Goal: Transaction & Acquisition: Purchase product/service

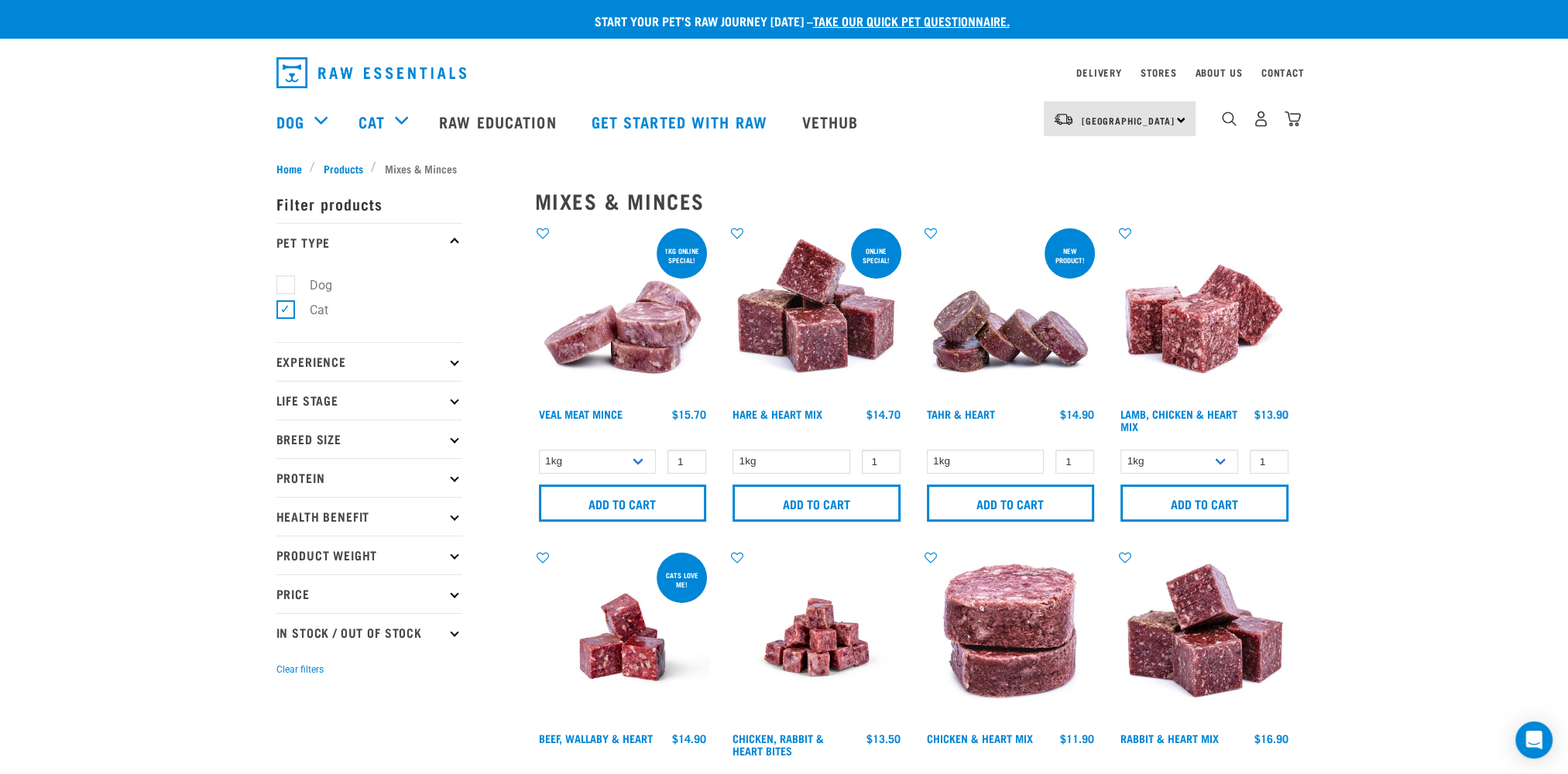
click at [1297, 122] on img "dropdown navigation" at bounding box center [1293, 119] width 17 height 17
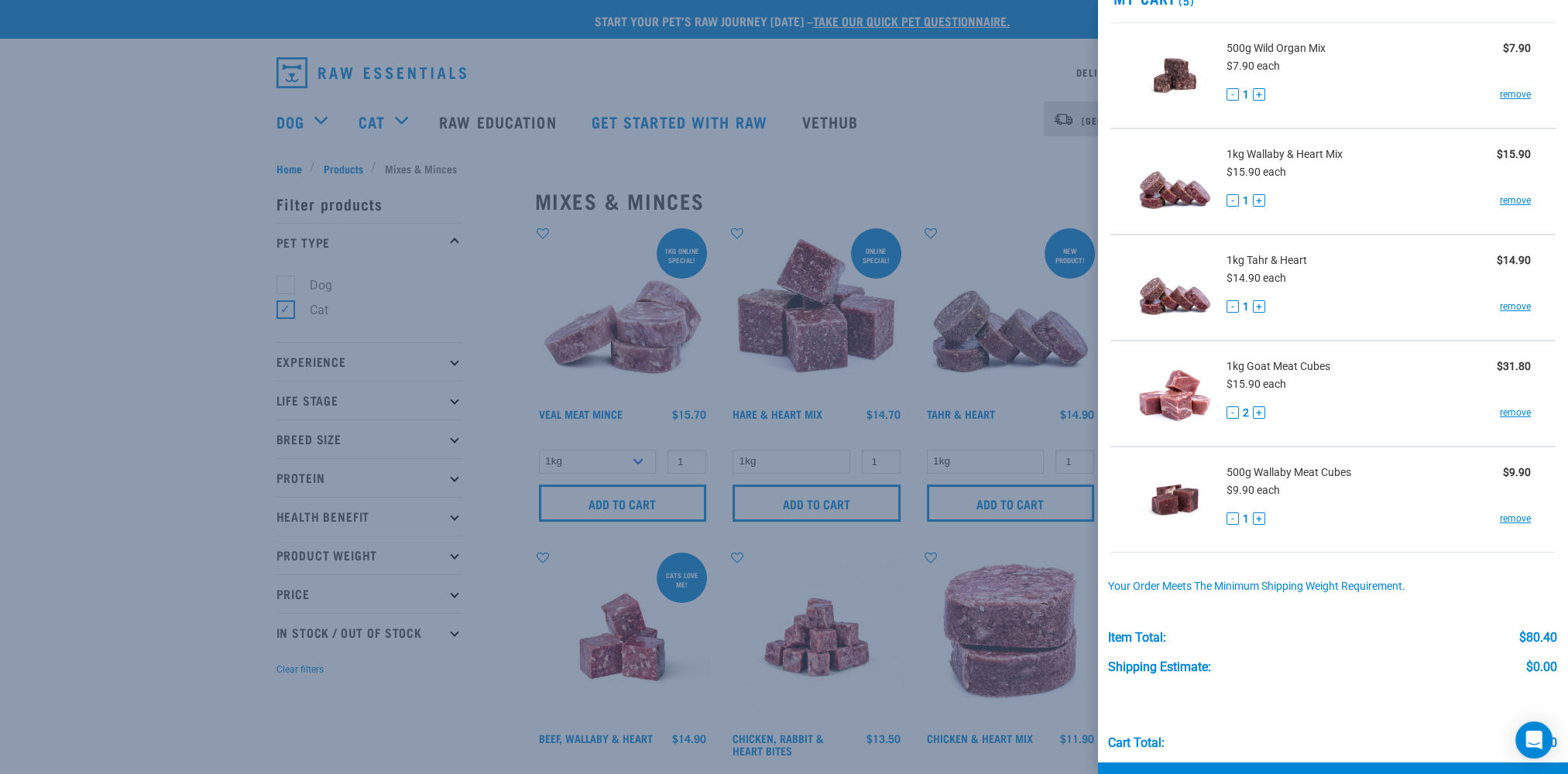
scroll to position [129, 0]
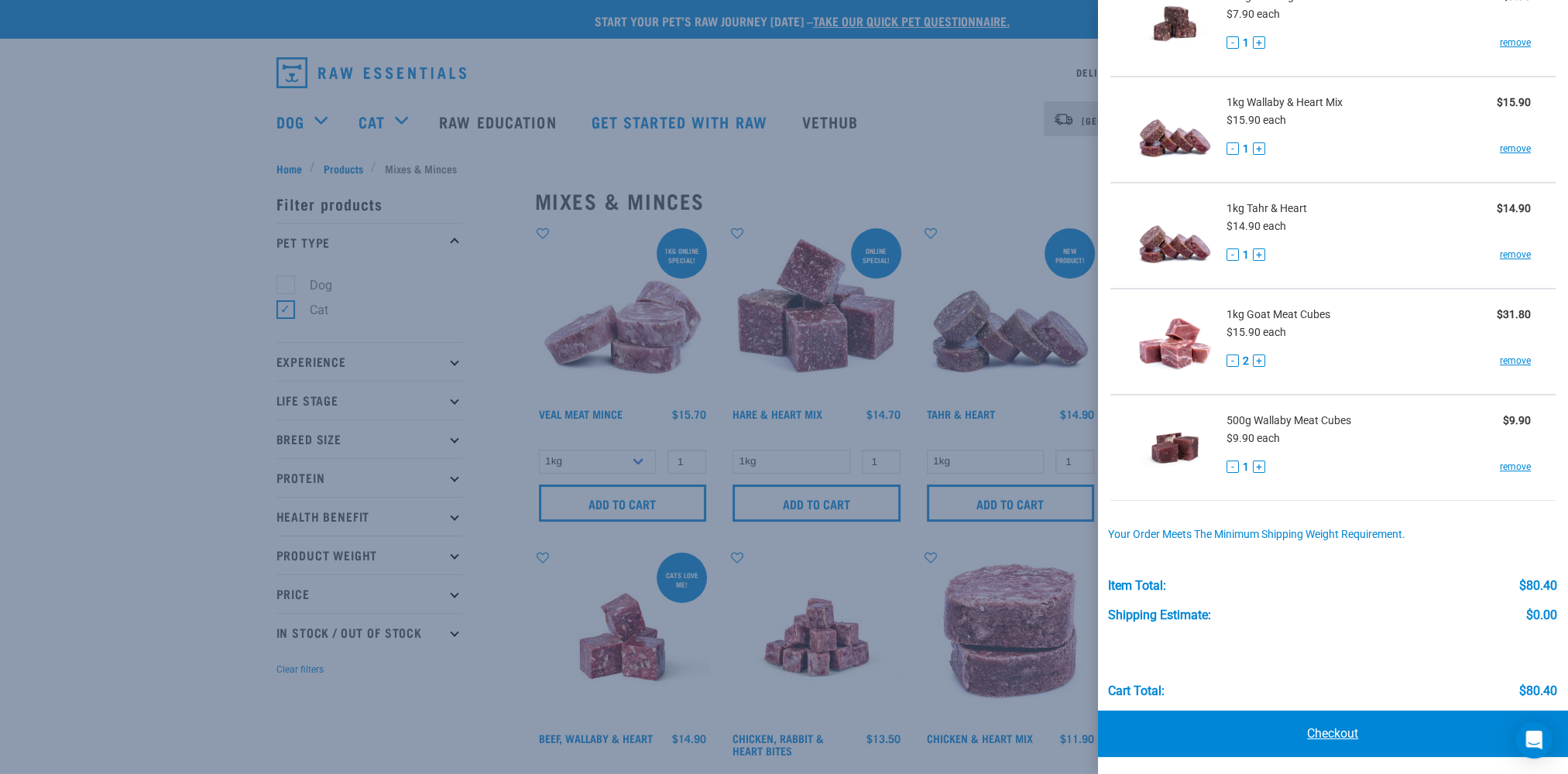
click at [1334, 726] on link "Checkout" at bounding box center [1333, 734] width 471 height 46
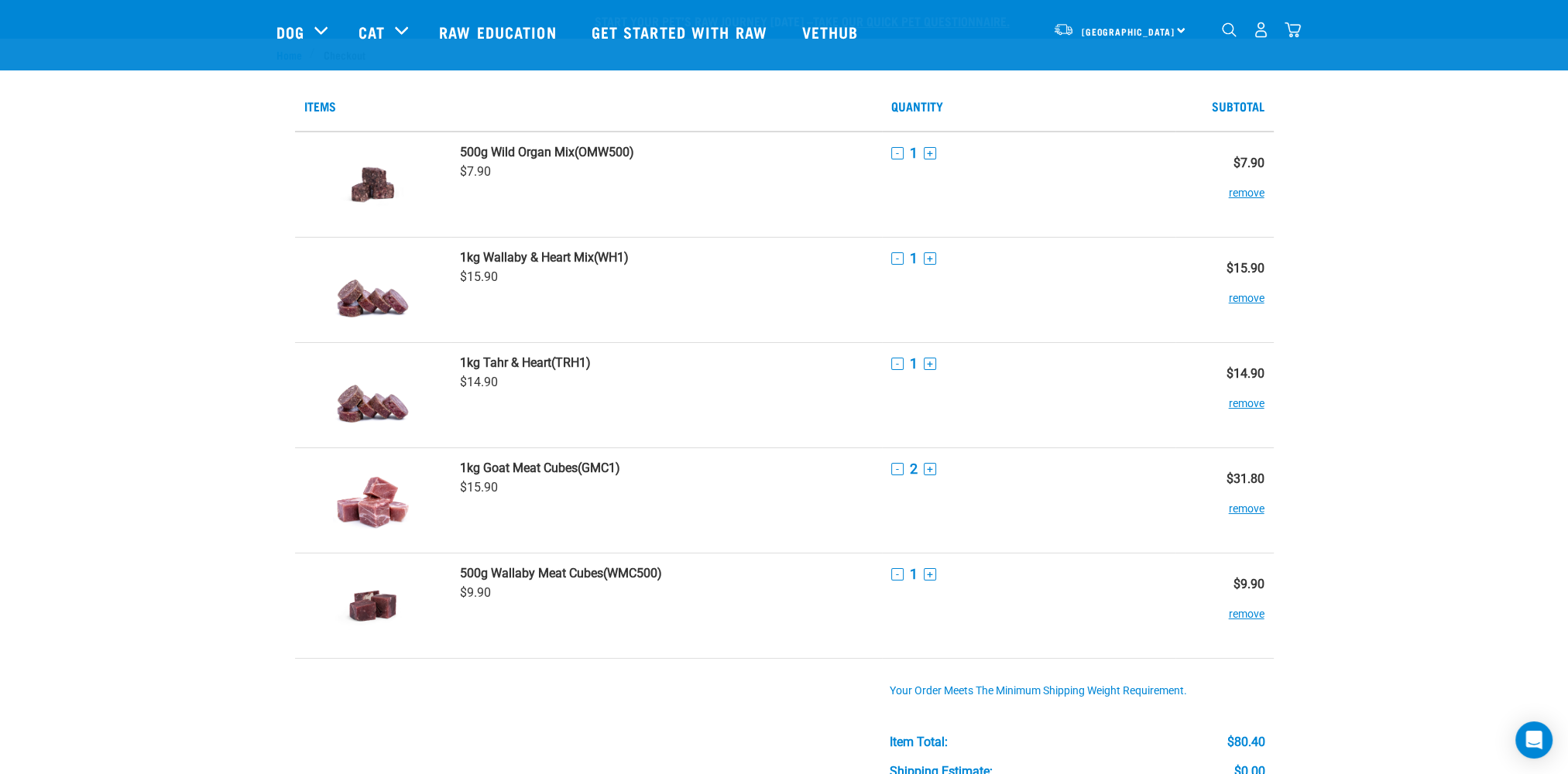
scroll to position [620, 0]
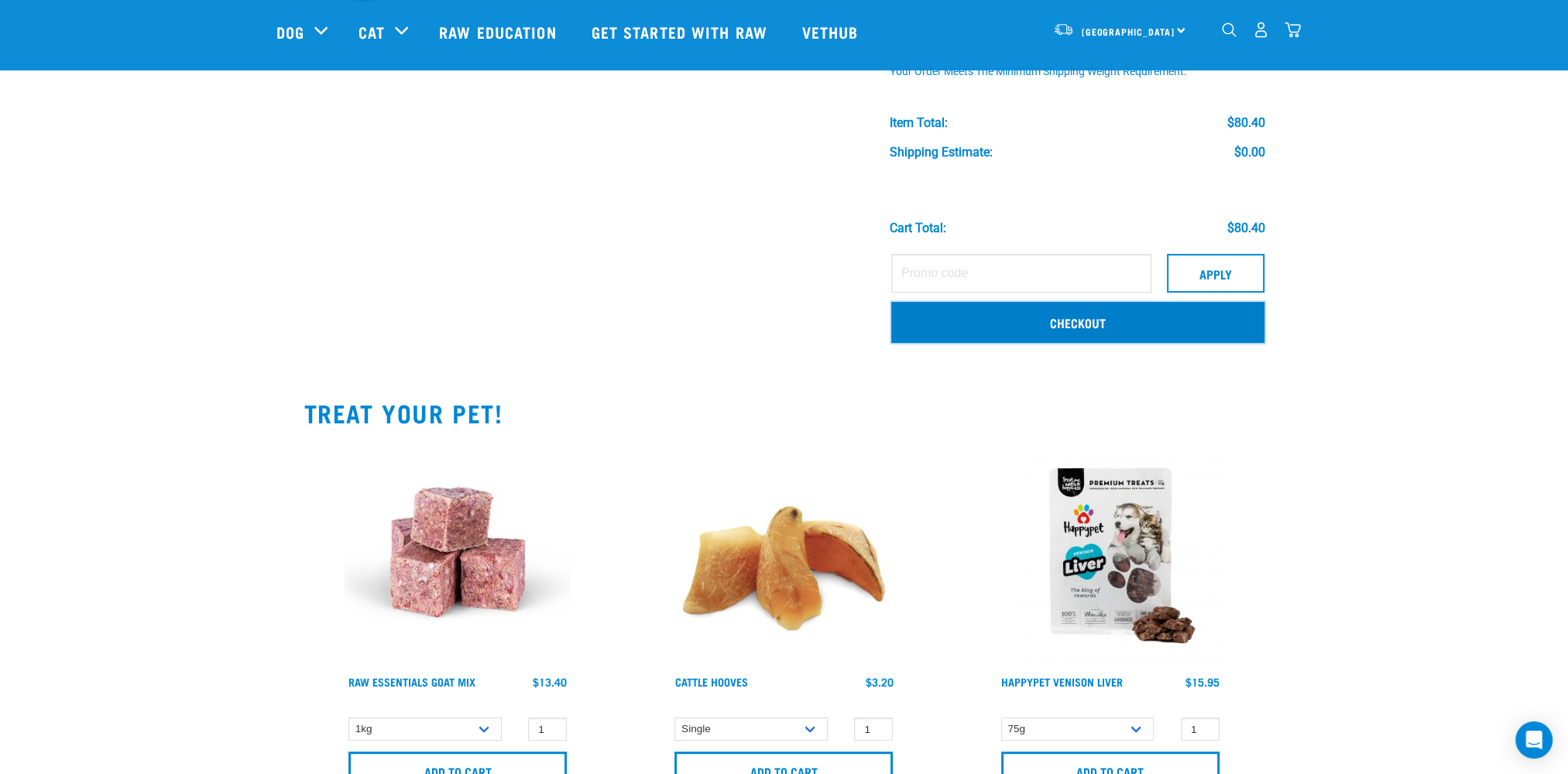
click at [1107, 323] on link "Checkout" at bounding box center [1077, 322] width 373 height 40
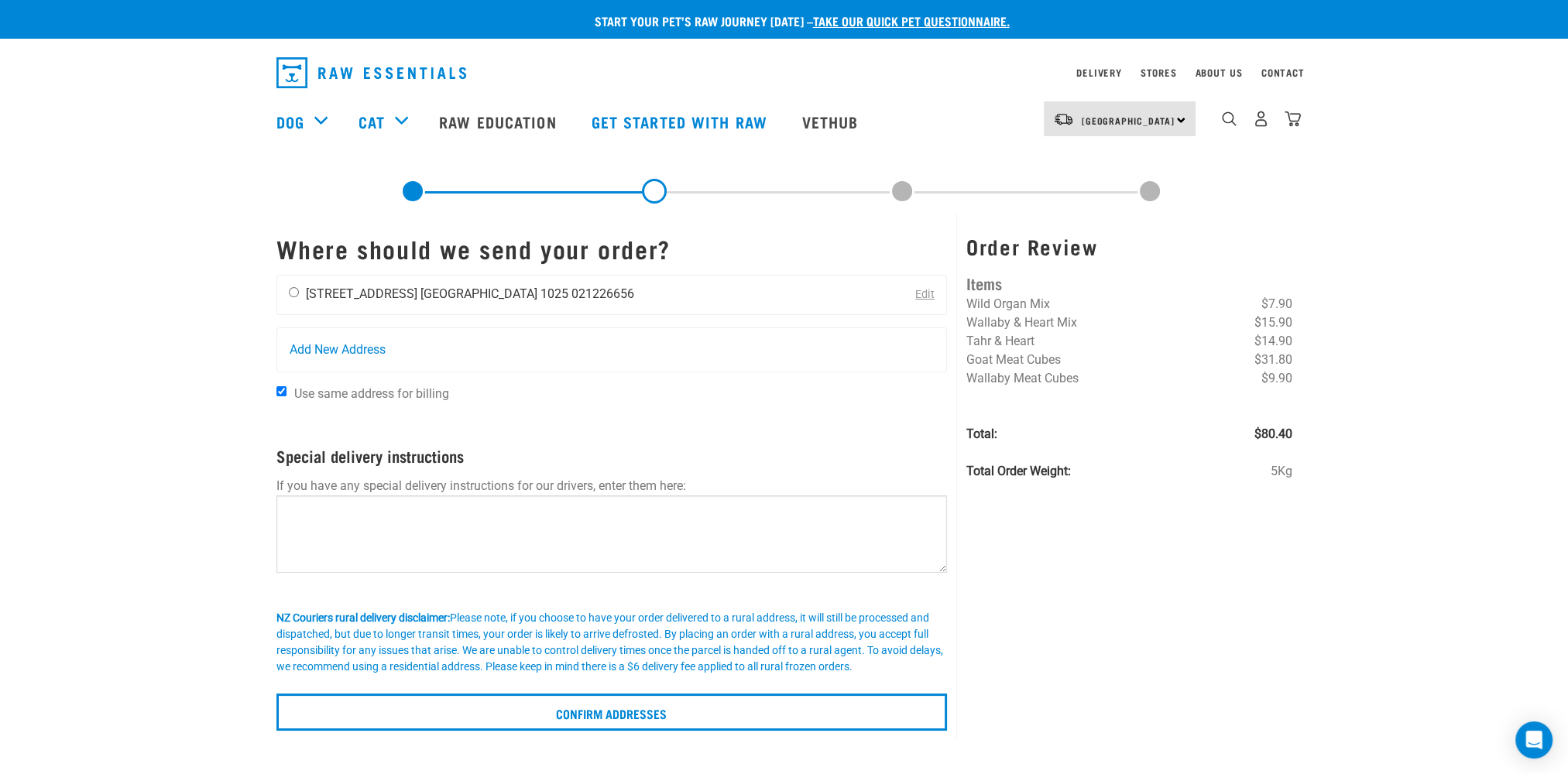
click at [291, 291] on input "radio" at bounding box center [294, 292] width 10 height 10
radio input "true"
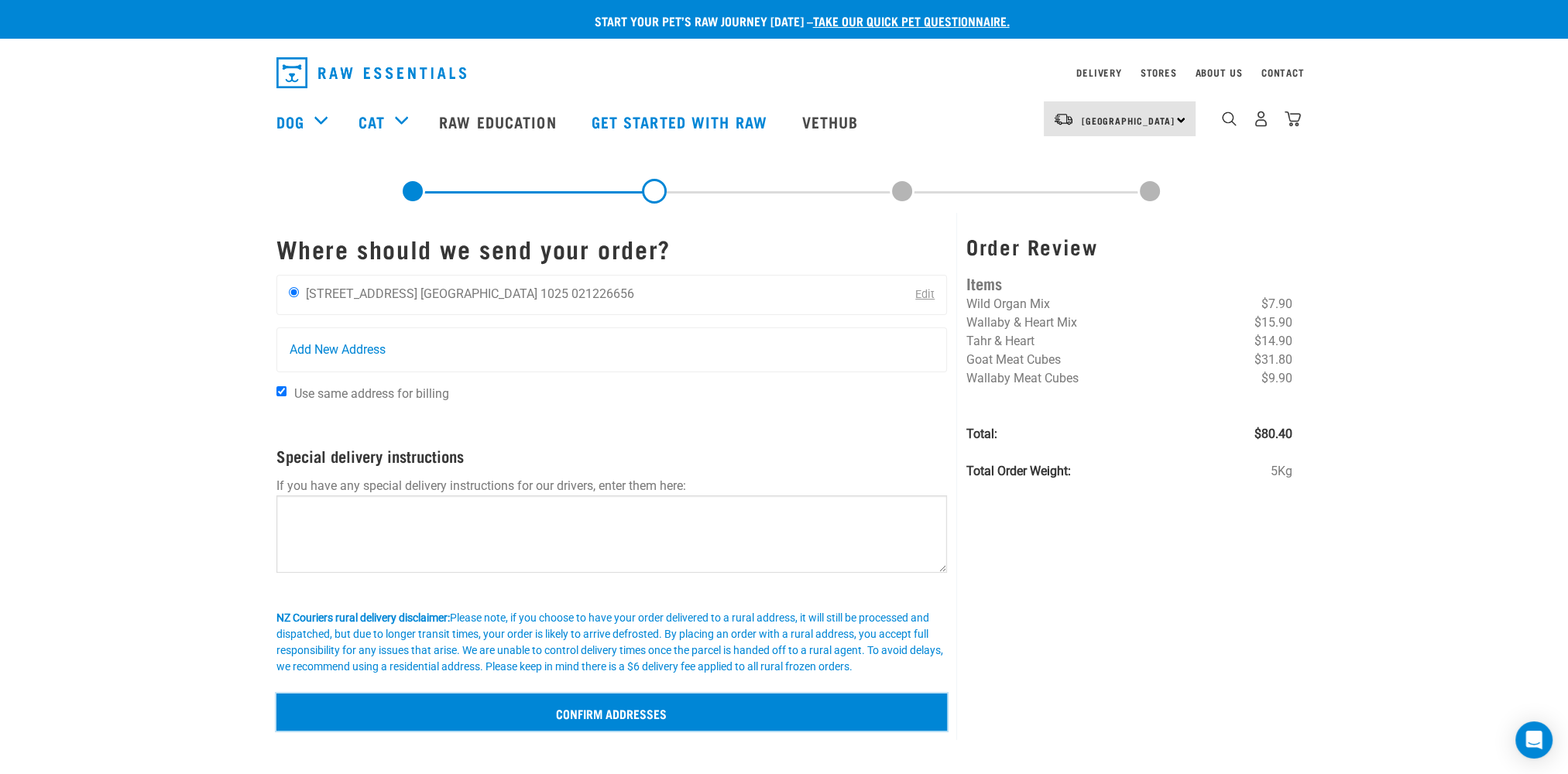
click at [627, 704] on input "Confirm addresses" at bounding box center [612, 712] width 672 height 37
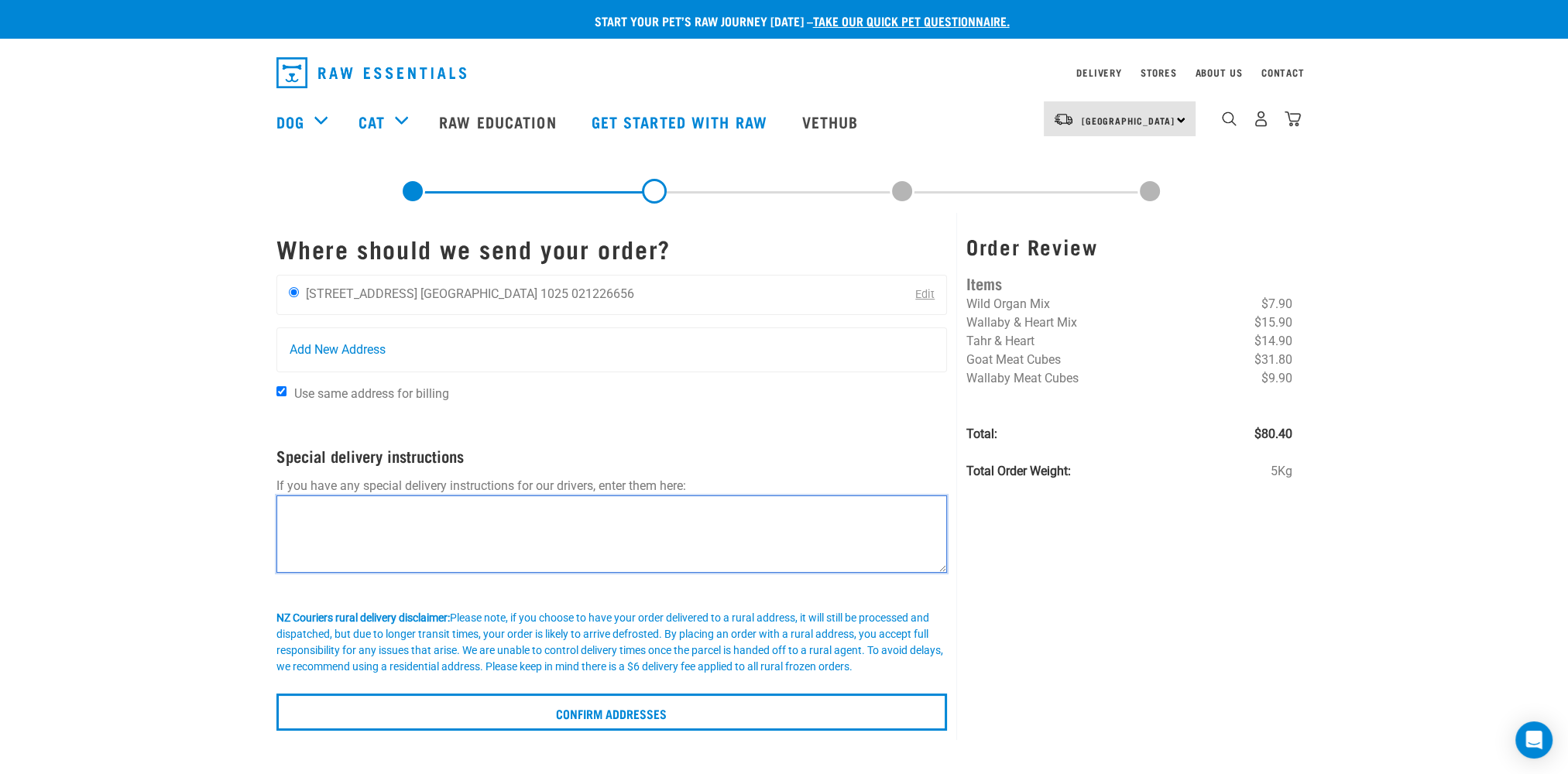
click at [409, 505] on textarea at bounding box center [612, 534] width 672 height 78
click at [406, 519] on textarea at bounding box center [612, 534] width 672 height 78
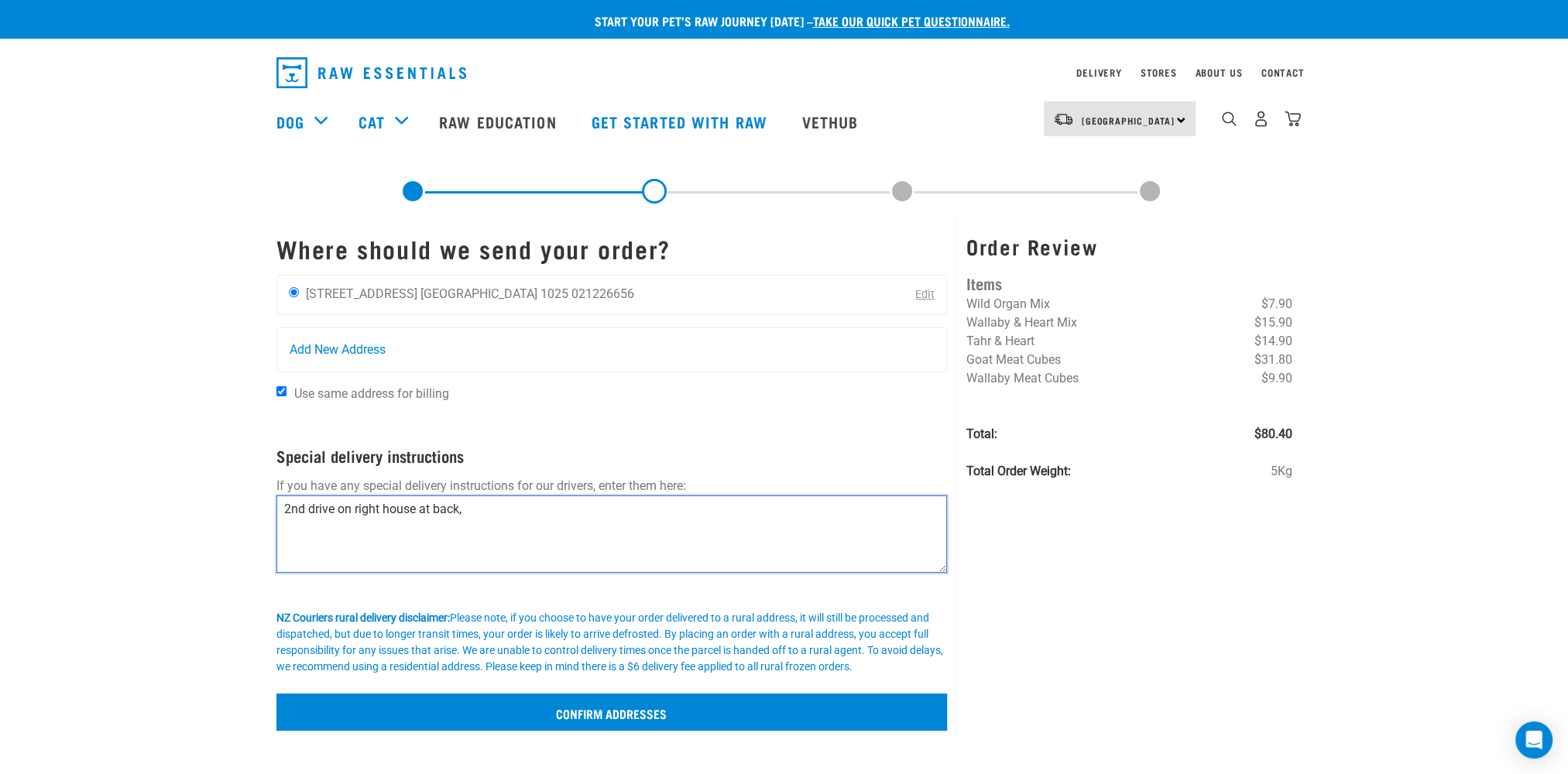
type textarea "2nd drive on right house at back,"
click at [648, 714] on input "Confirm addresses" at bounding box center [612, 712] width 672 height 37
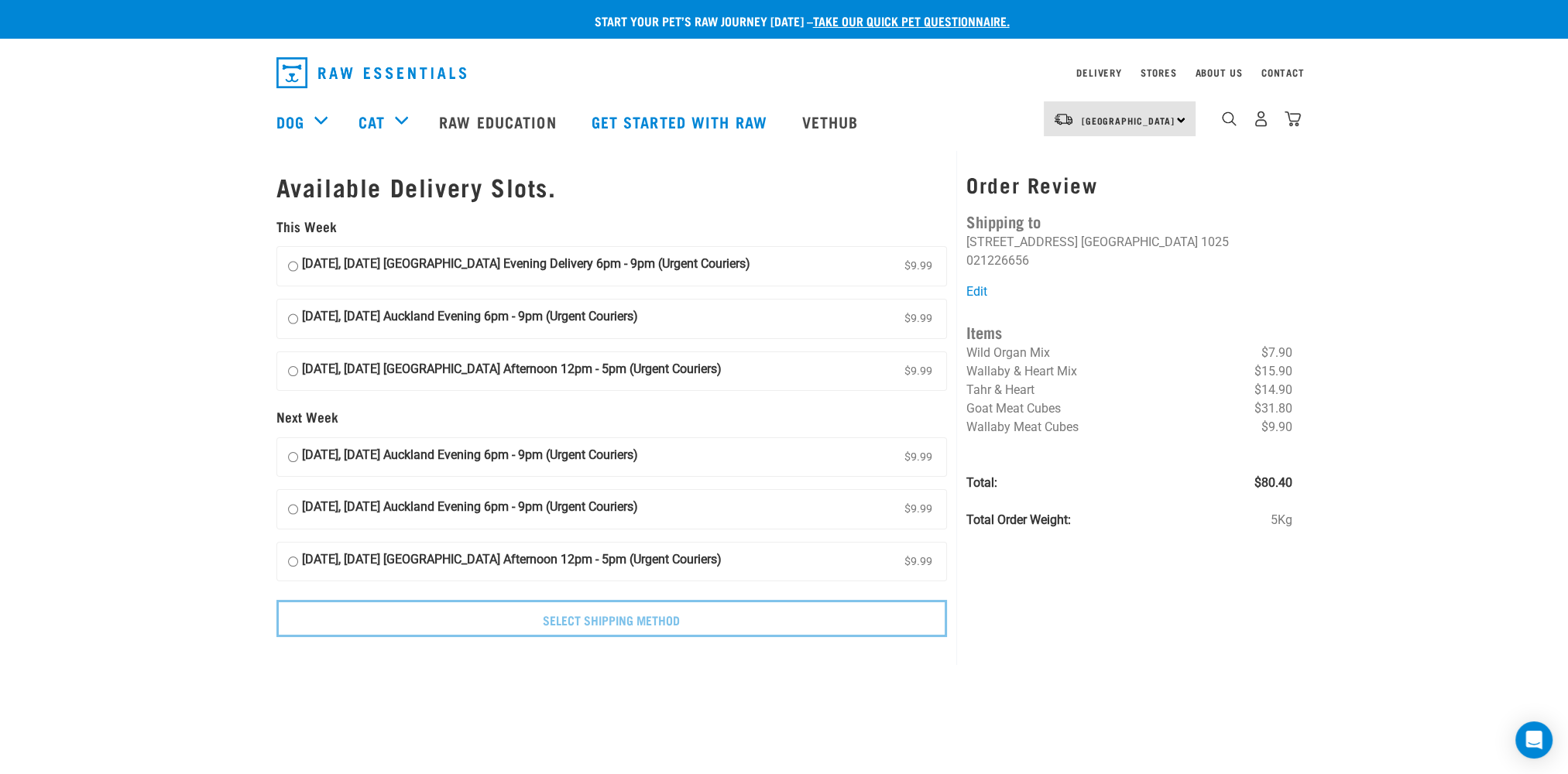
click at [288, 264] on input "[DATE], [DATE] [GEOGRAPHIC_DATA] Evening Delivery 6pm - 9pm (Urgent Couriers) $…" at bounding box center [293, 267] width 10 height 24
radio input "true"
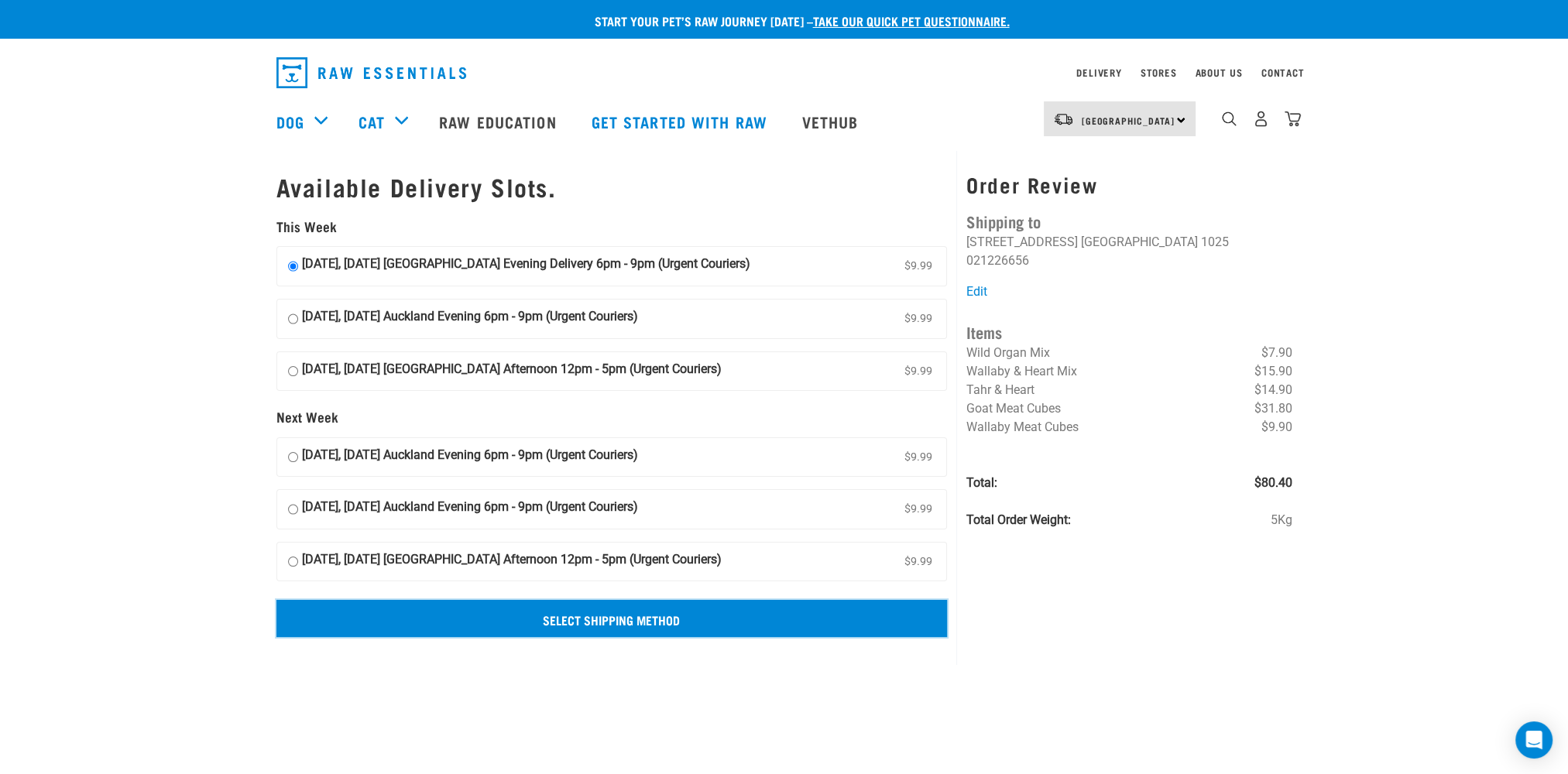
click at [623, 616] on input "Select Shipping Method" at bounding box center [612, 619] width 672 height 37
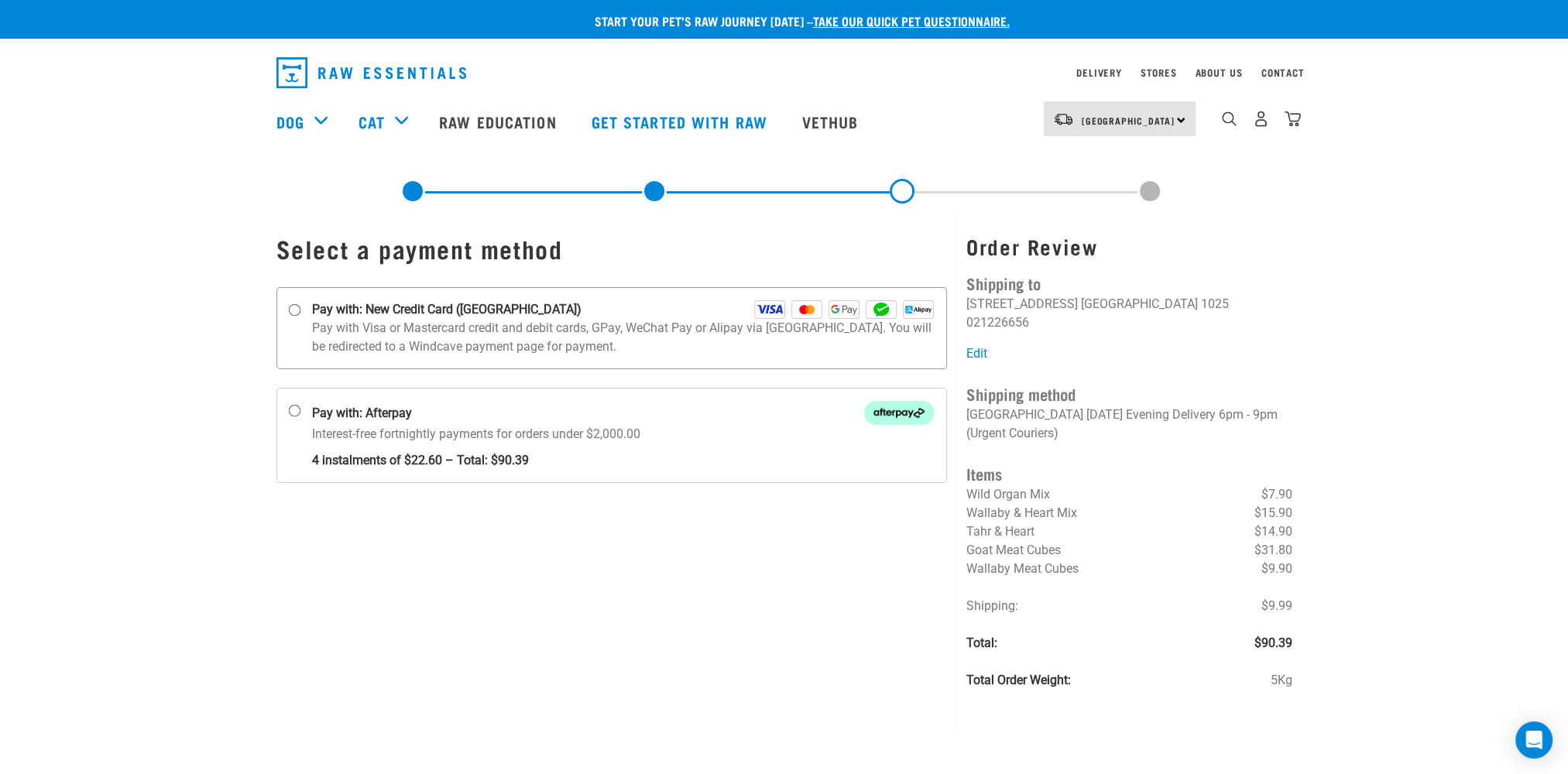
click at [288, 312] on input "Pay with: New Credit Card (Windcave)" at bounding box center [294, 310] width 13 height 13
radio input "true"
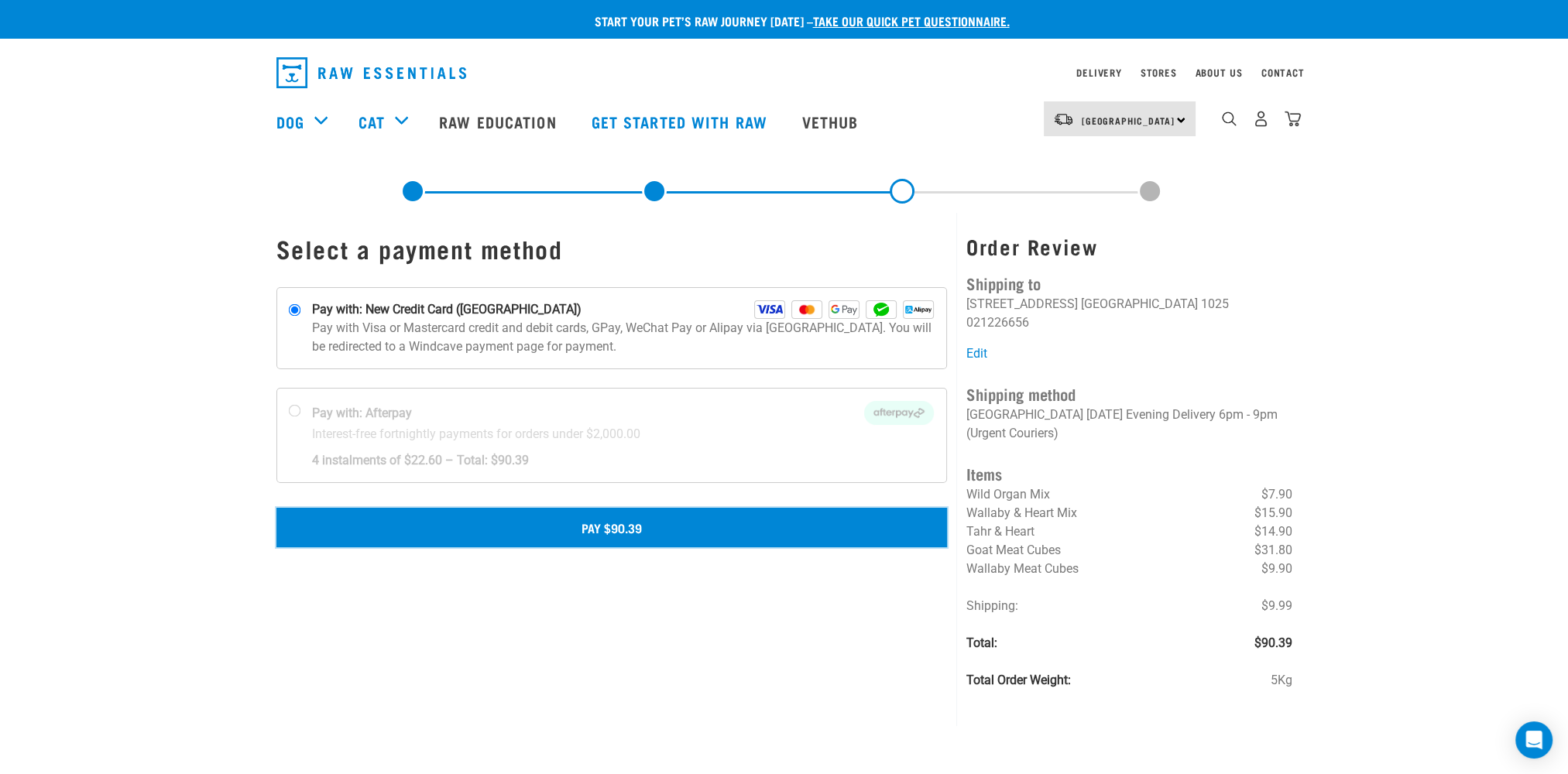
click at [609, 524] on button "Pay $90.39" at bounding box center [612, 526] width 672 height 38
